Goal: Transaction & Acquisition: Purchase product/service

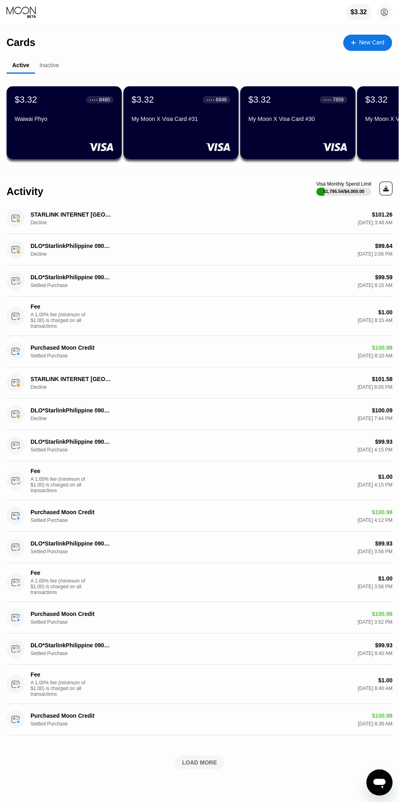
click at [382, 12] on circle at bounding box center [384, 12] width 16 height 16
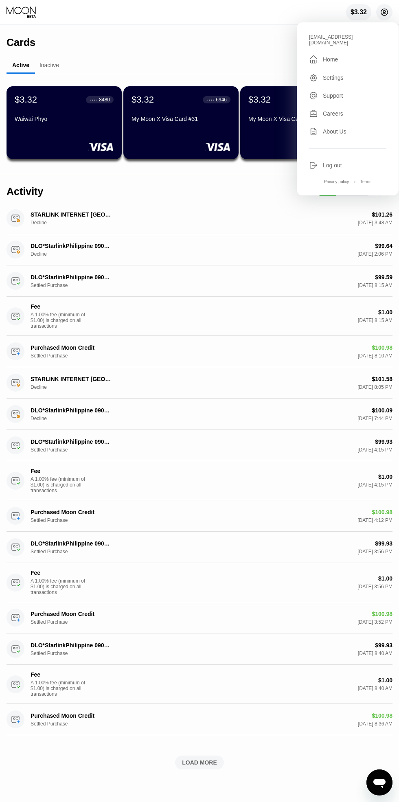
click at [354, 55] on div " Home" at bounding box center [347, 60] width 77 height 10
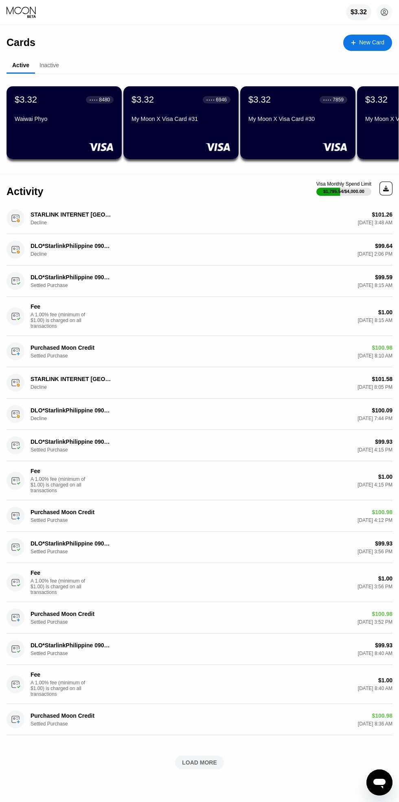
click at [384, 12] on circle at bounding box center [384, 12] width 16 height 16
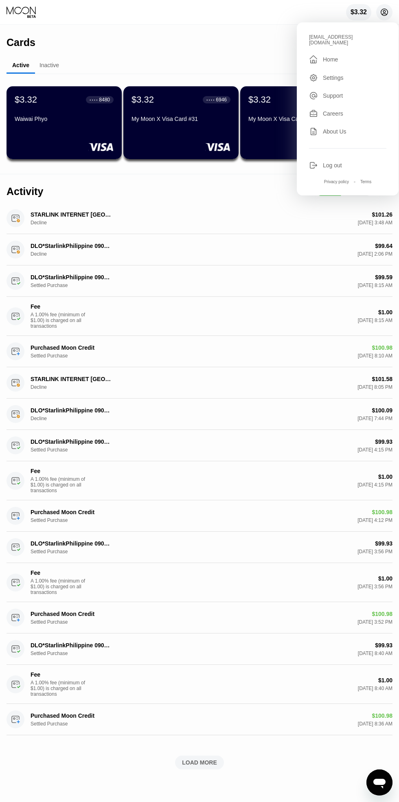
click at [338, 56] on div " Home" at bounding box center [347, 60] width 77 height 10
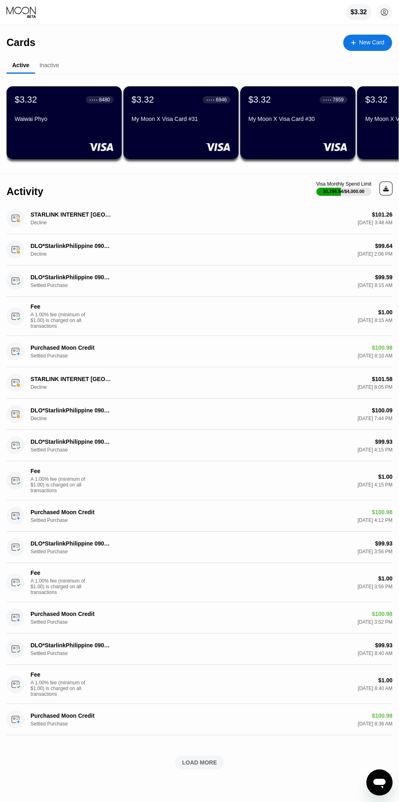
click at [362, 9] on div "$3.32" at bounding box center [359, 12] width 16 height 7
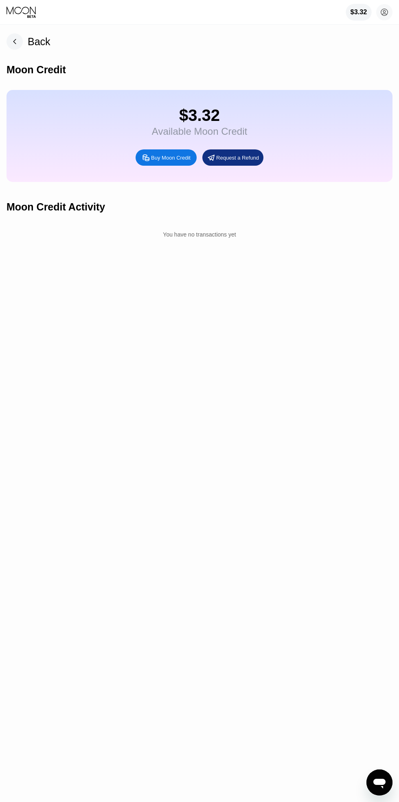
click at [178, 156] on div "Buy Moon Credit" at bounding box center [171, 157] width 40 height 7
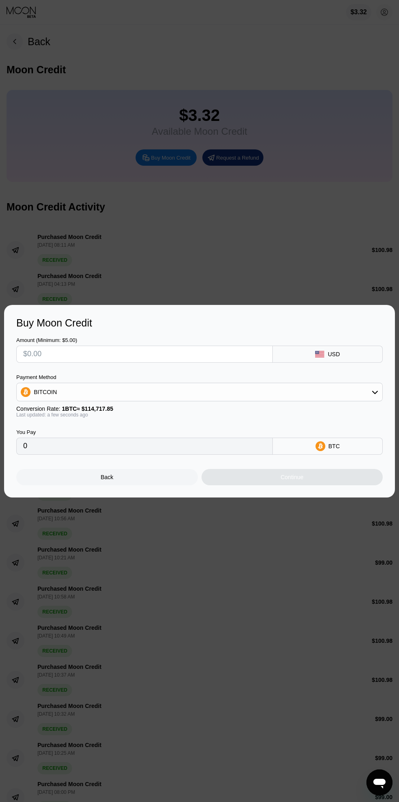
click at [41, 354] on input "text" at bounding box center [144, 354] width 243 height 16
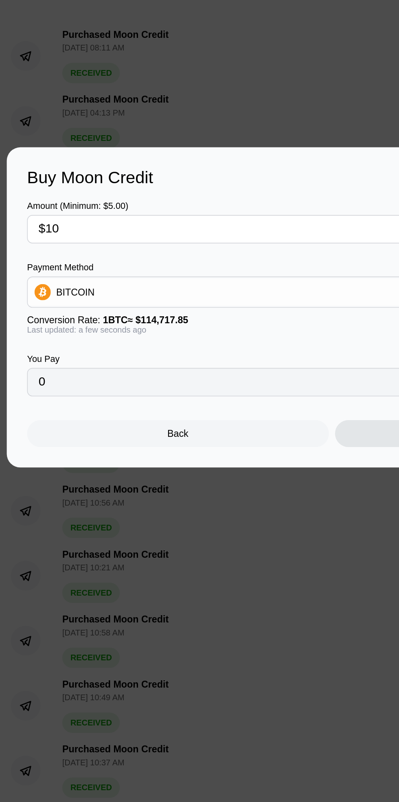
type input "$100"
type input "0.00087171"
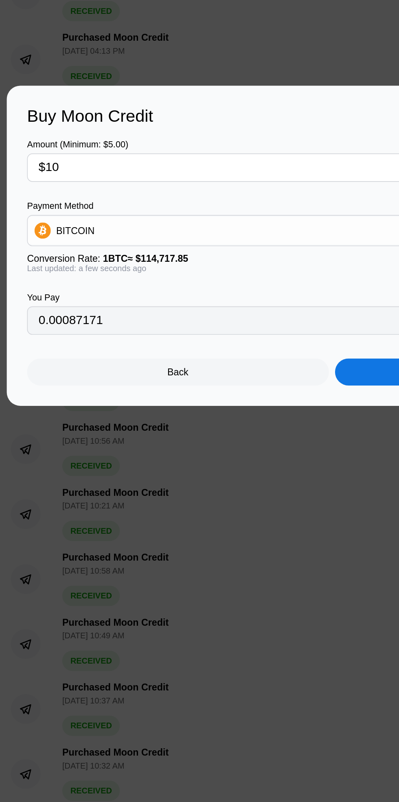
type input "$1"
type input "0"
type input "$99"
type input "0.00086299"
type input "$99"
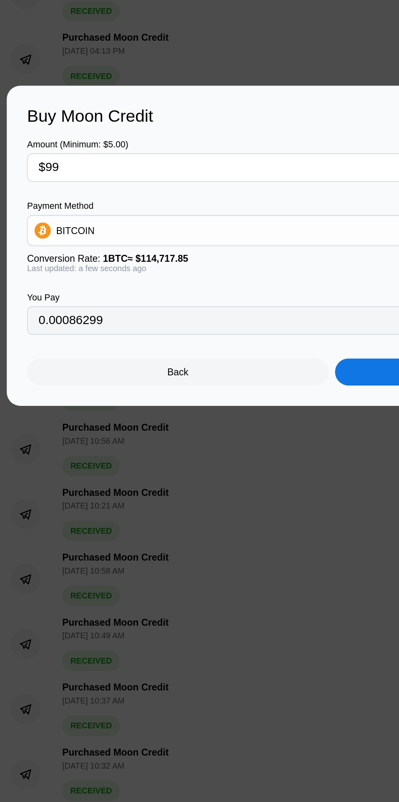
click at [173, 389] on div "BITCOIN" at bounding box center [200, 392] width 366 height 16
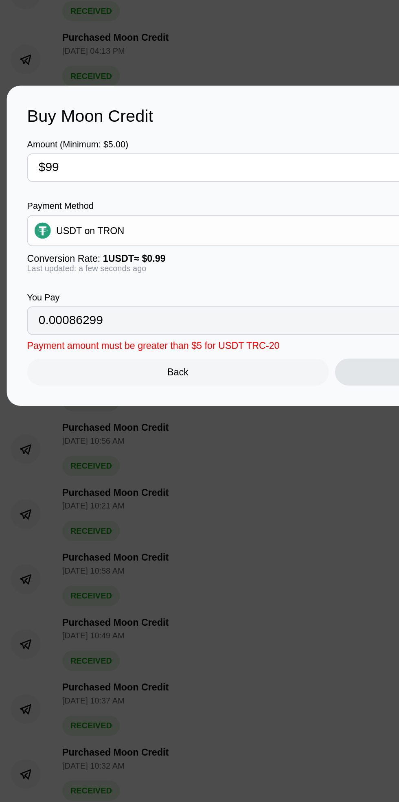
type input "100.00"
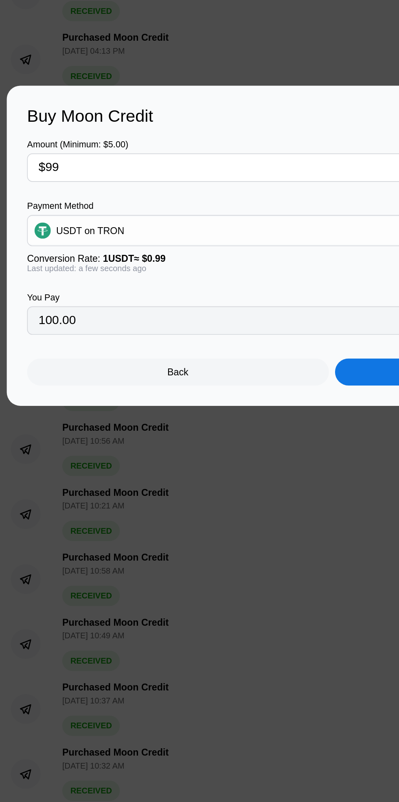
click at [221, 480] on div "Continue" at bounding box center [293, 477] width 182 height 16
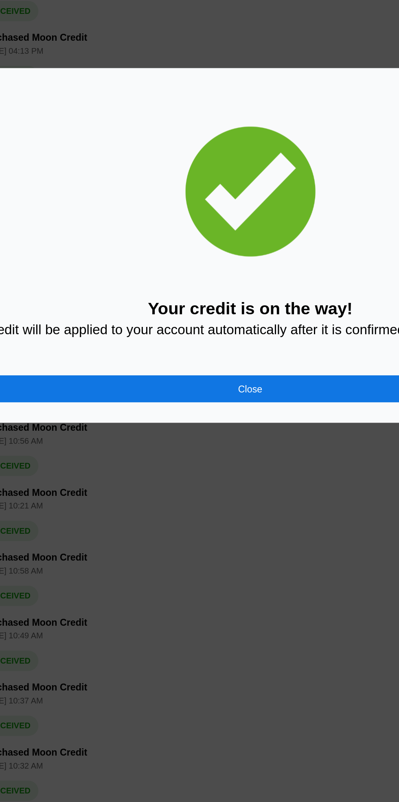
click at [169, 485] on div "Close" at bounding box center [199, 487] width 367 height 16
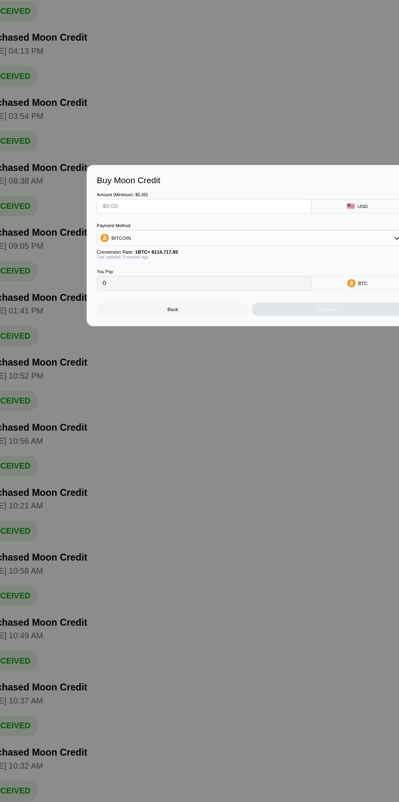
type input "0"
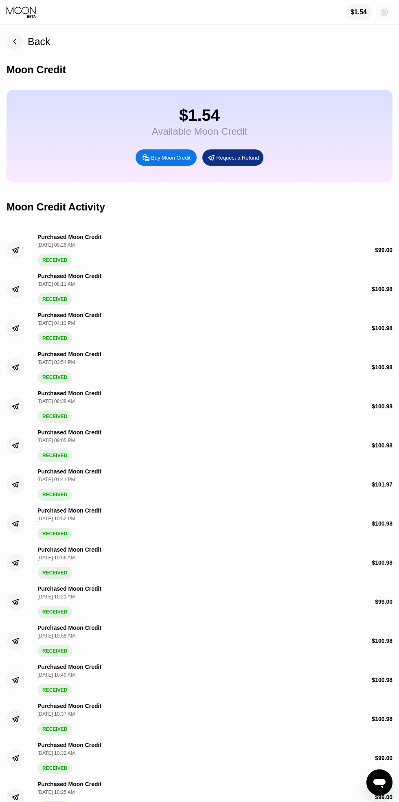
click at [384, 12] on circle at bounding box center [384, 12] width 16 height 16
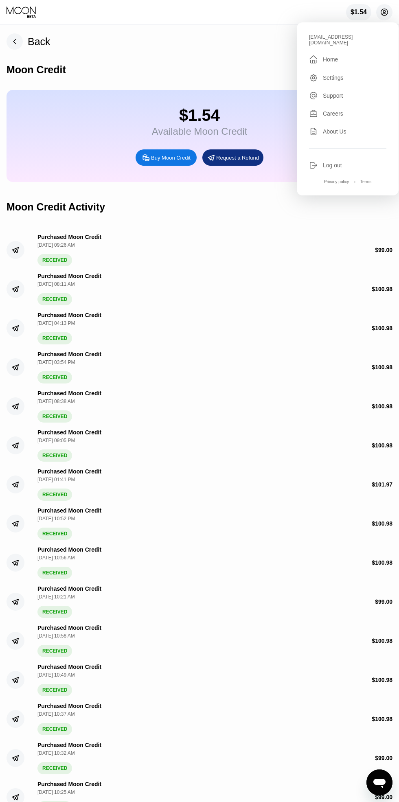
click at [316, 56] on div "" at bounding box center [313, 60] width 9 height 10
